Goal: Transaction & Acquisition: Purchase product/service

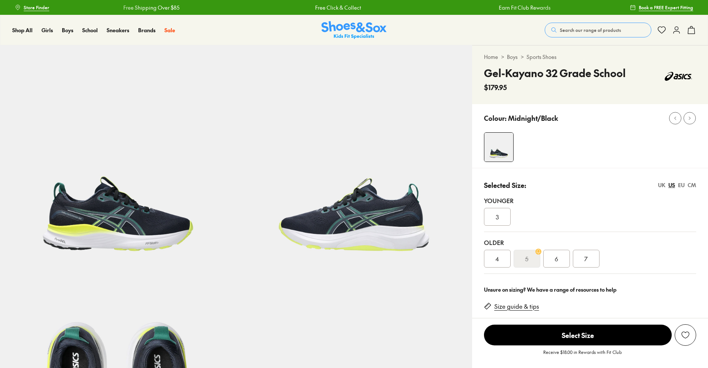
select select "*"
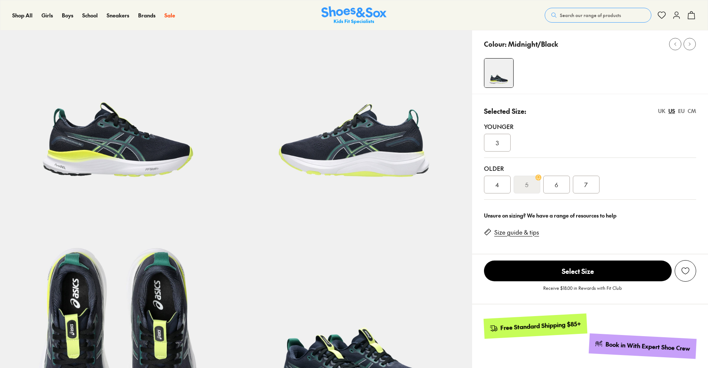
scroll to position [37, 0]
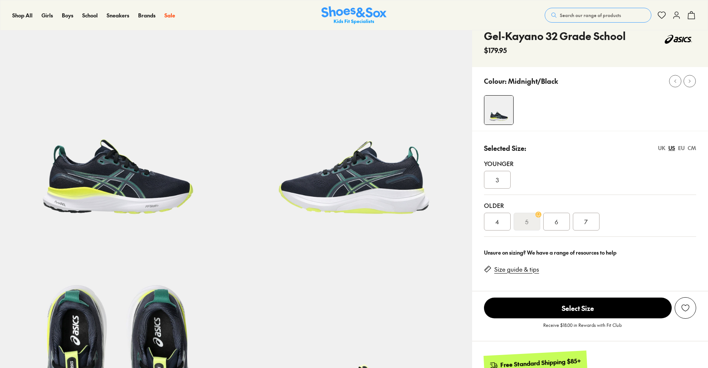
click at [562, 218] on div "6" at bounding box center [556, 222] width 27 height 18
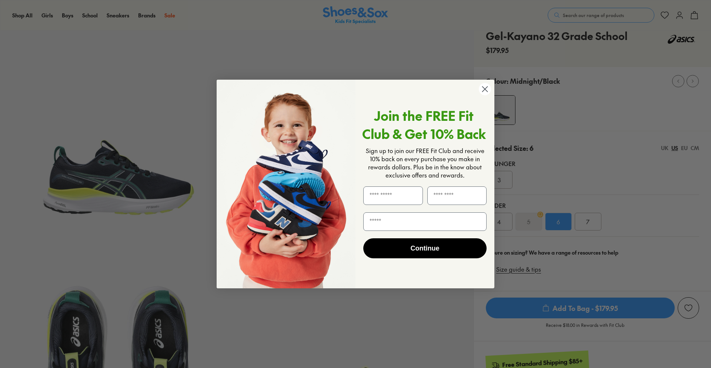
click at [484, 89] on circle "Close dialog" at bounding box center [485, 89] width 12 height 12
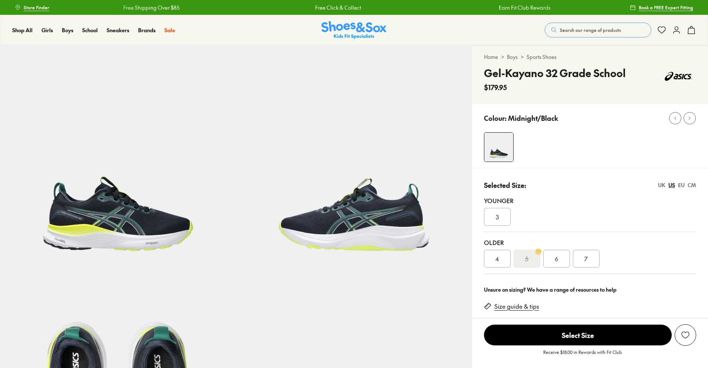
select select "*"
